Goal: Task Accomplishment & Management: Use online tool/utility

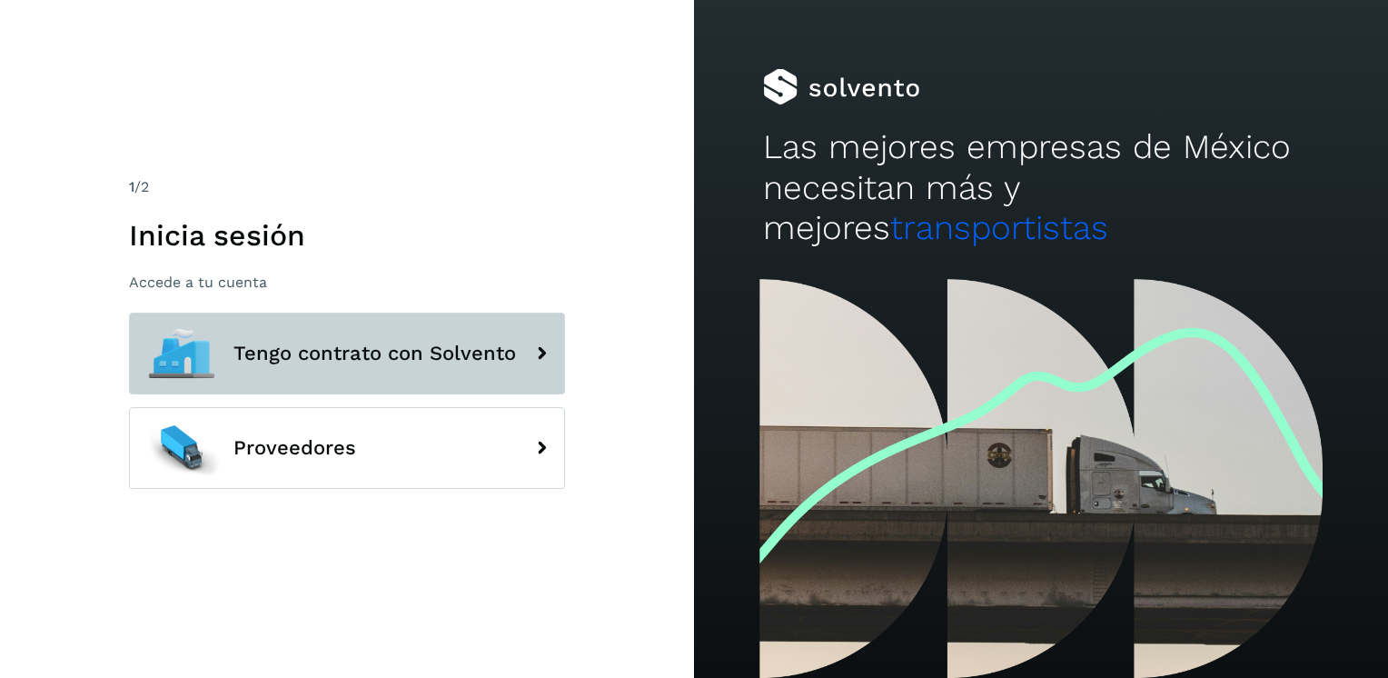
click at [350, 352] on span "Tengo contrato con Solvento" at bounding box center [374, 353] width 283 height 22
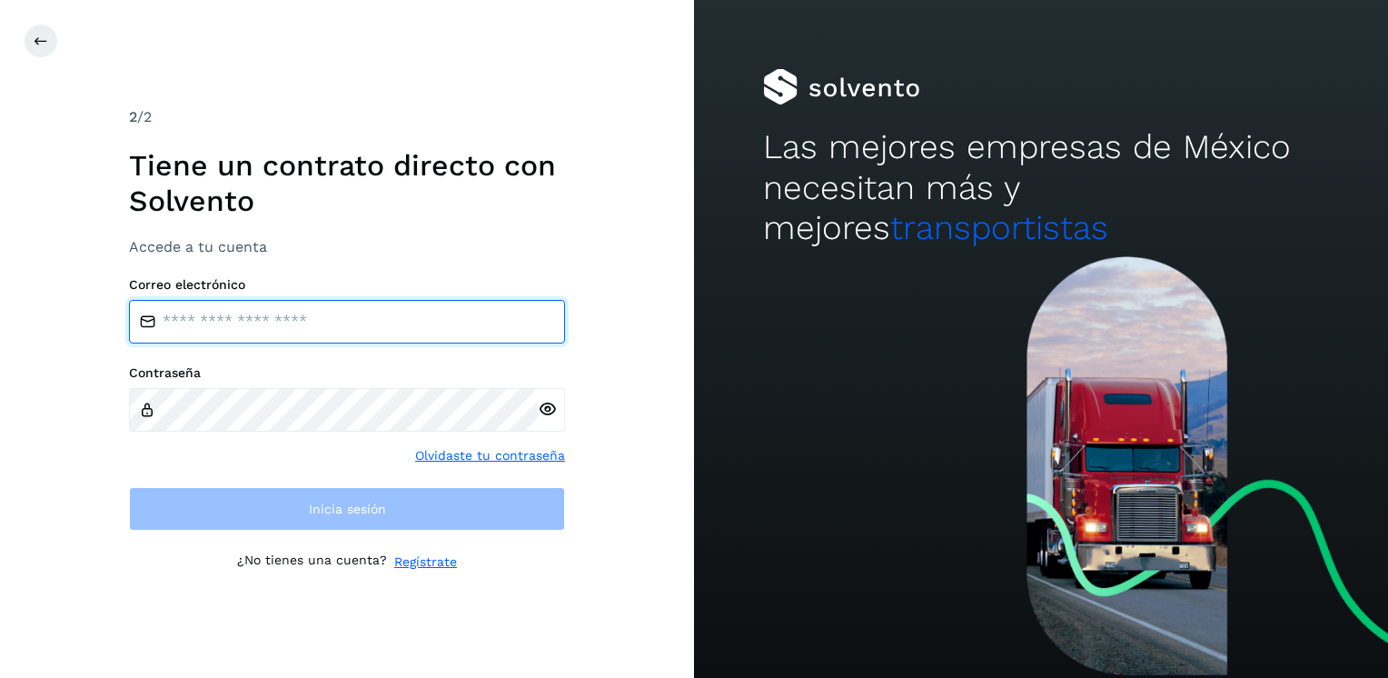
type input "**********"
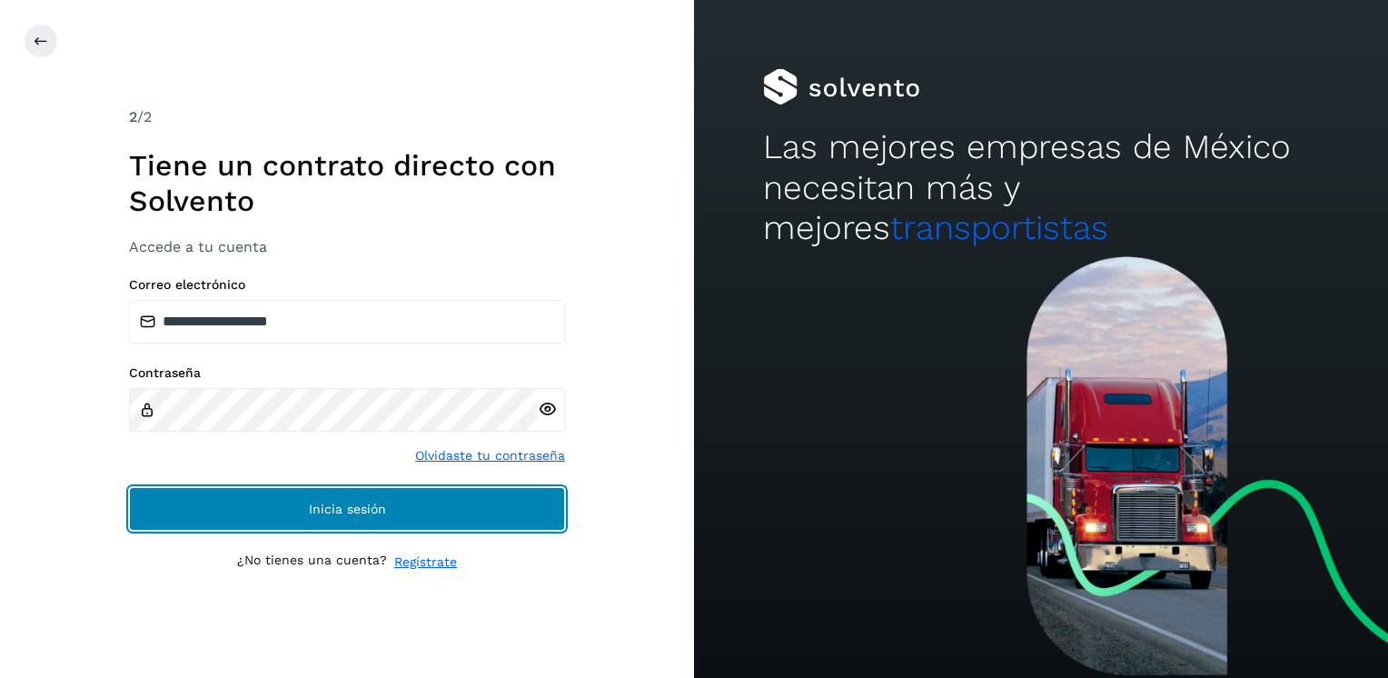
click at [303, 511] on button "Inicia sesión" at bounding box center [347, 509] width 436 height 44
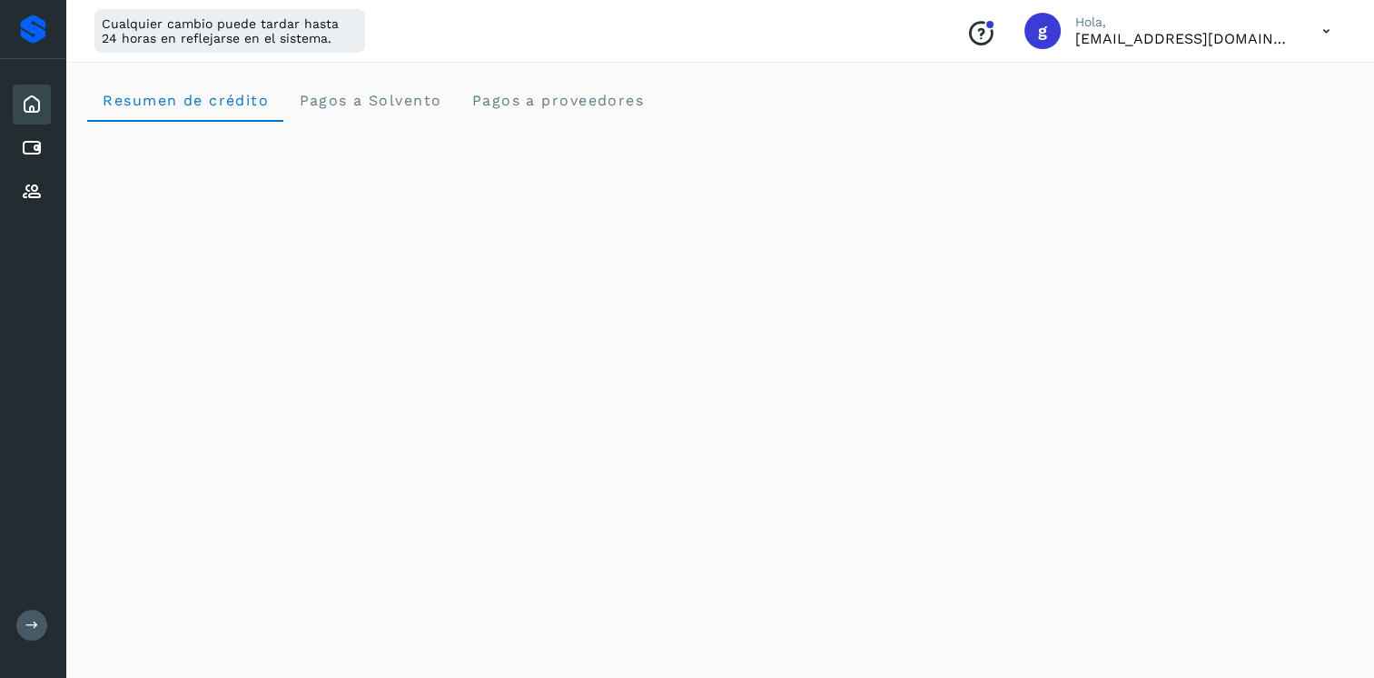
click at [43, 102] on div "Inicio" at bounding box center [32, 104] width 38 height 40
click at [29, 623] on icon at bounding box center [32, 626] width 14 height 14
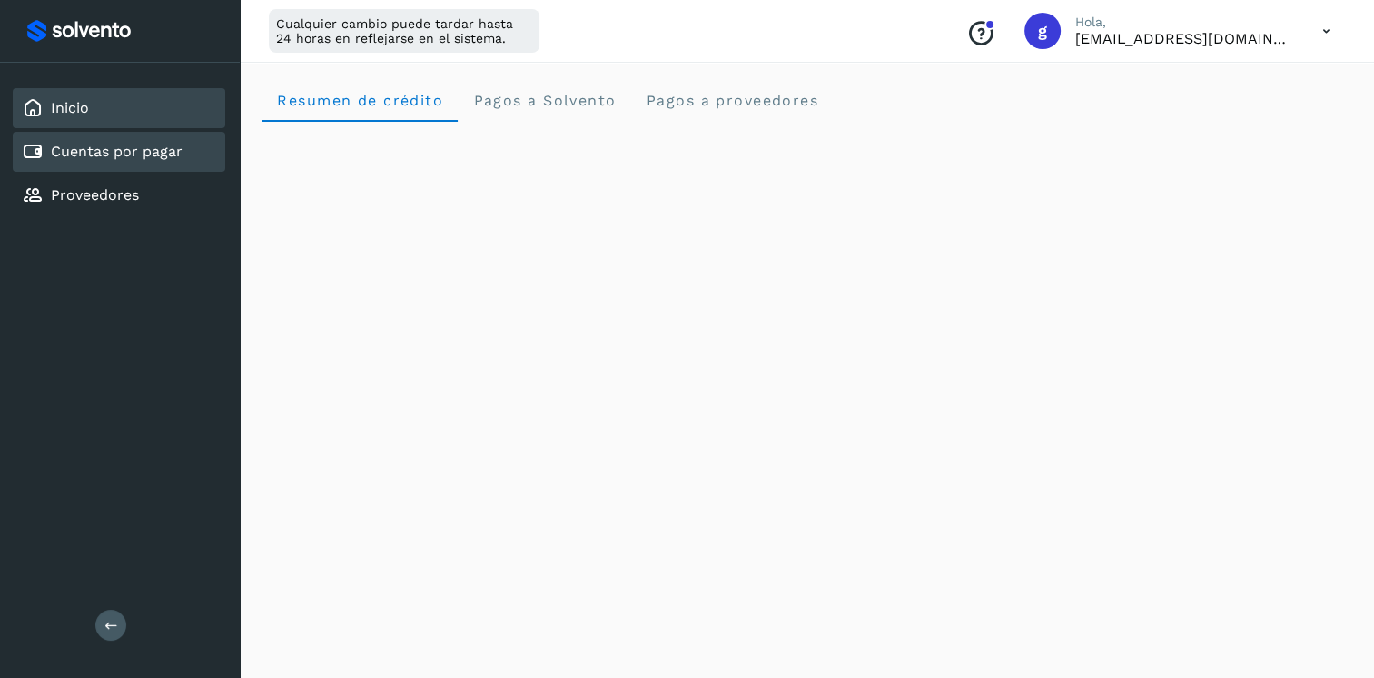
click at [121, 156] on link "Cuentas por pagar" at bounding box center [117, 151] width 132 height 17
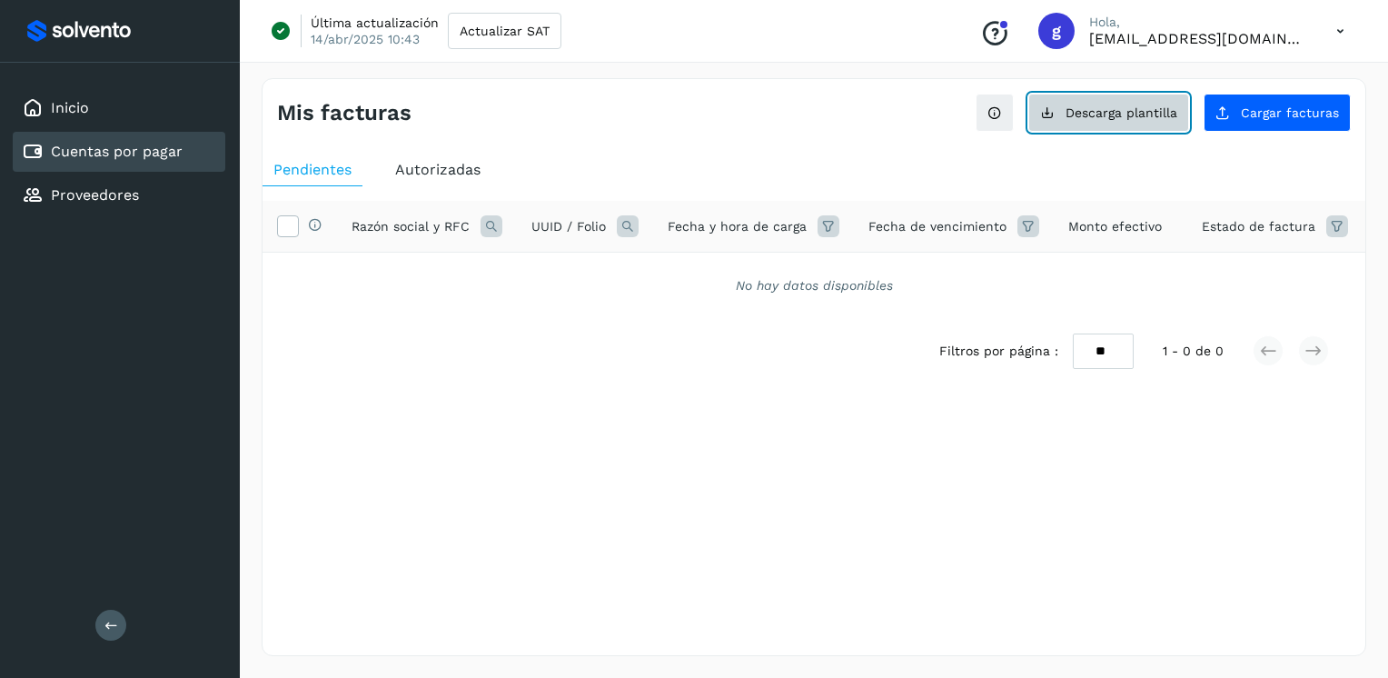
click at [1112, 114] on span "Descarga plantilla" at bounding box center [1122, 112] width 112 height 13
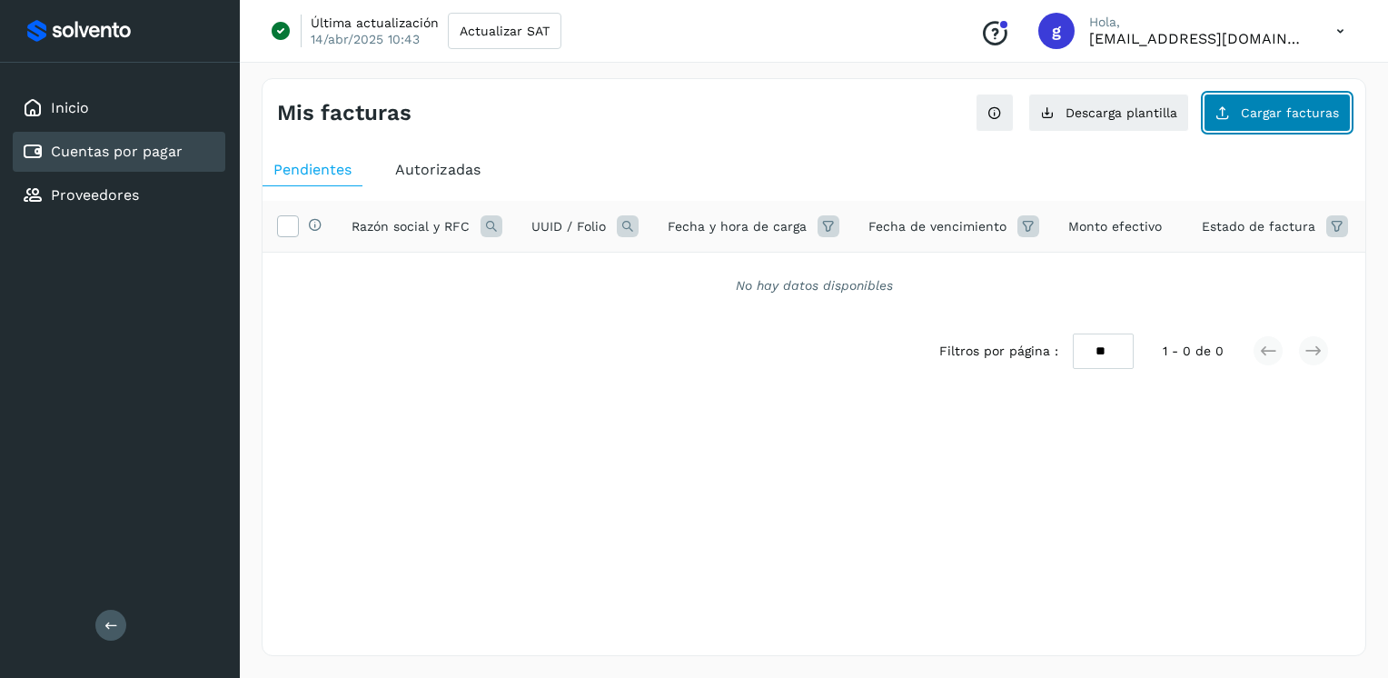
click at [1261, 125] on button "Cargar facturas" at bounding box center [1277, 113] width 147 height 38
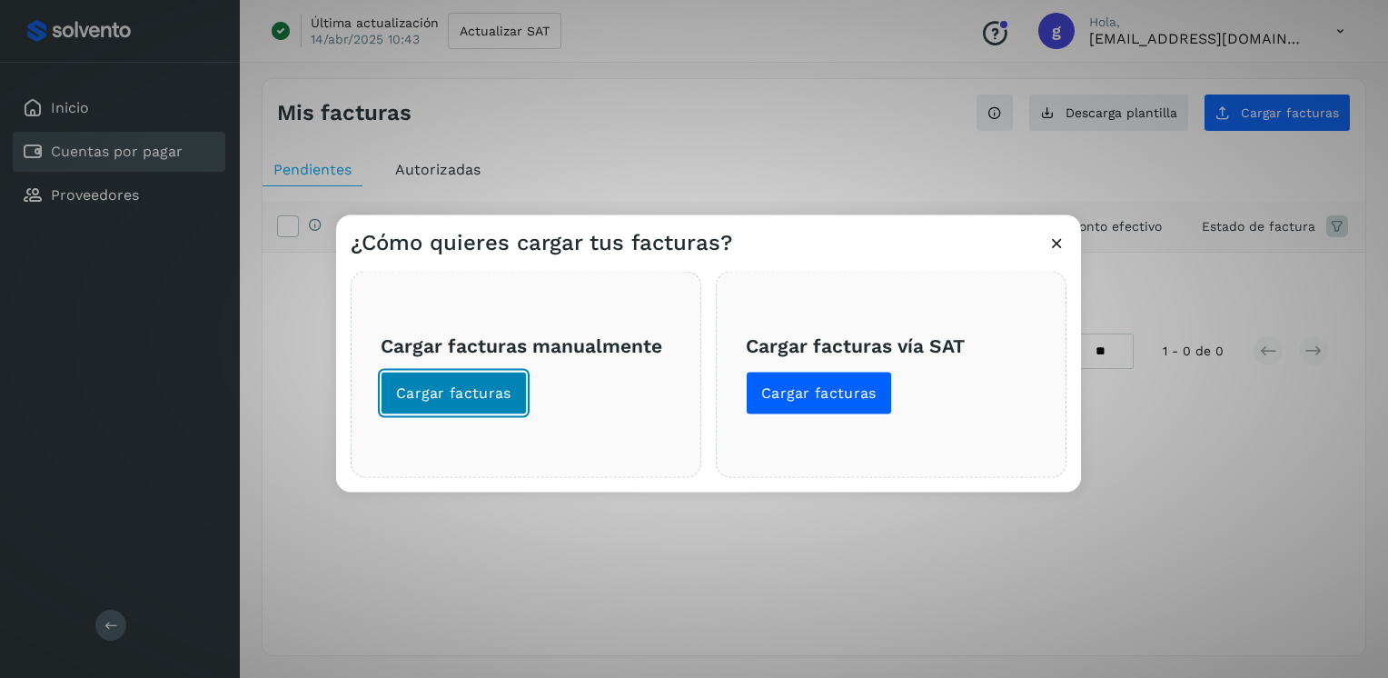
click at [451, 398] on span "Cargar facturas" at bounding box center [453, 393] width 115 height 20
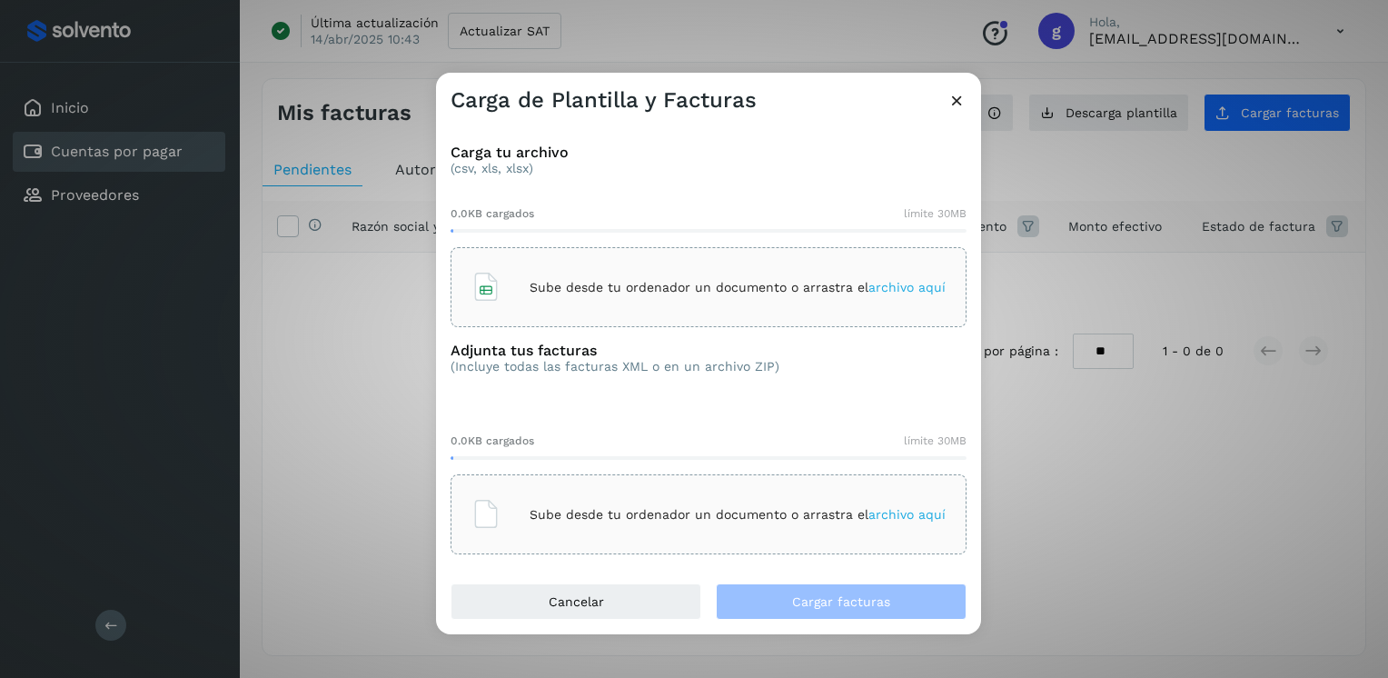
click at [568, 287] on p "Sube desde tu ordenador un documento o arrastra el archivo aquí" at bounding box center [738, 287] width 416 height 15
click at [601, 521] on div "Sube desde tu ordenador un documento o arrastra el archivo aquí" at bounding box center [708, 514] width 474 height 49
click at [967, 104] on div "Carga de Plantilla y Facturas" at bounding box center [708, 94] width 545 height 42
click at [955, 103] on icon at bounding box center [956, 100] width 19 height 19
